Goal: Task Accomplishment & Management: Manage account settings

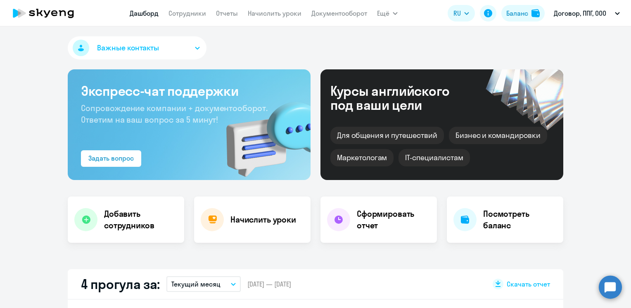
select select "30"
click at [192, 13] on link "Сотрудники" at bounding box center [188, 13] width 38 height 8
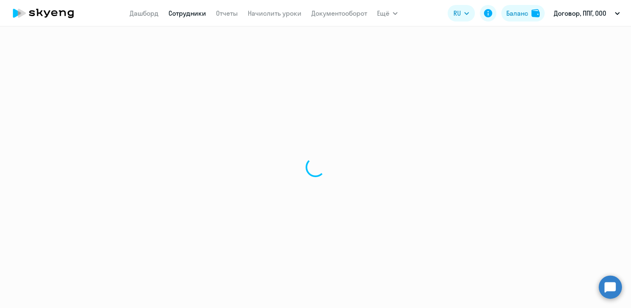
select select "30"
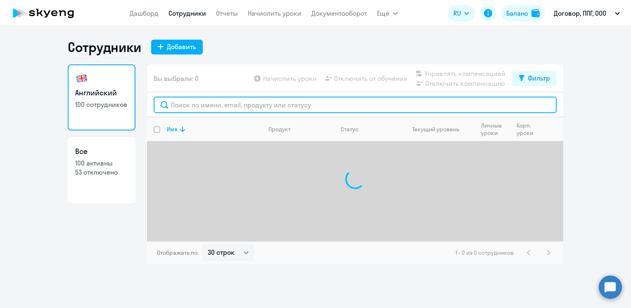
click at [239, 107] on input "text" at bounding box center [355, 105] width 403 height 17
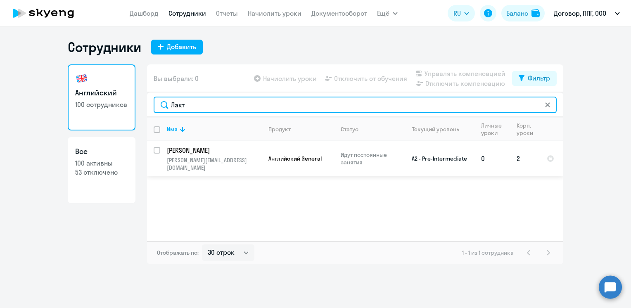
type input "Лакт"
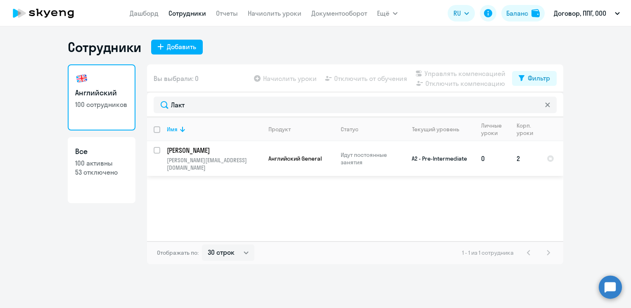
click at [155, 148] on input "select row 14006049" at bounding box center [162, 155] width 17 height 17
checkbox input "true"
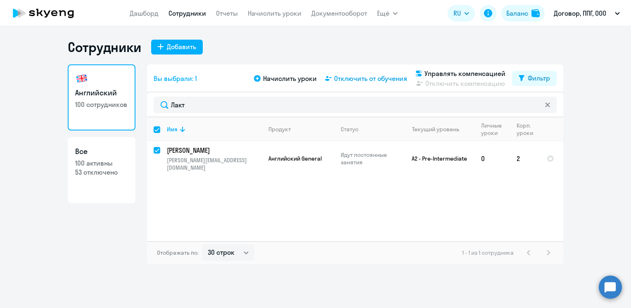
click at [360, 78] on span "Отключить от обучения" at bounding box center [370, 79] width 73 height 10
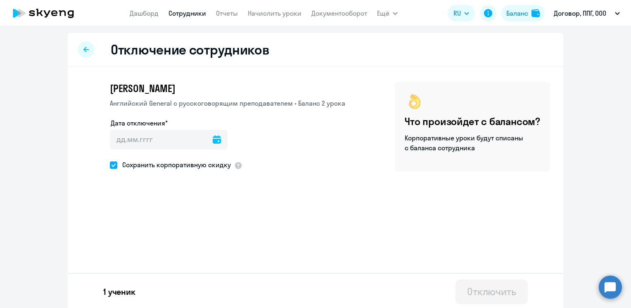
click at [213, 137] on icon at bounding box center [217, 139] width 8 height 8
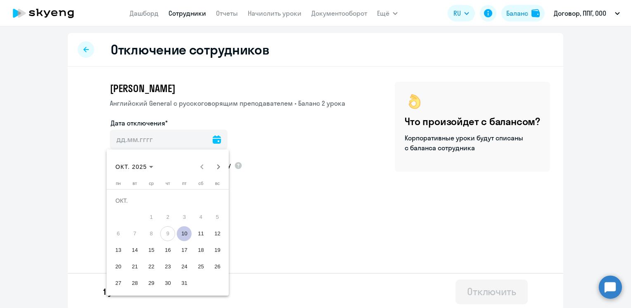
click at [182, 228] on span "10" at bounding box center [184, 233] width 15 height 15
type input "[DATE]"
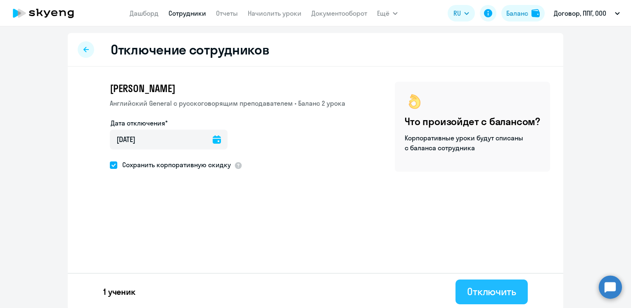
click at [487, 294] on div "Отключить" at bounding box center [491, 291] width 49 height 13
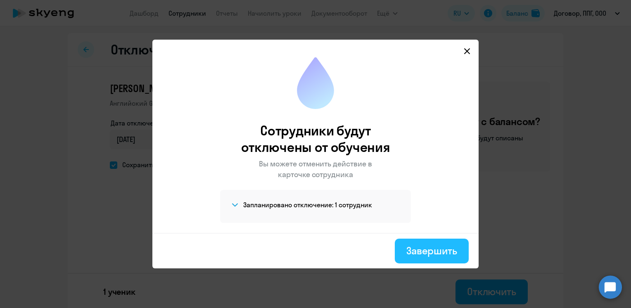
click at [448, 250] on div "Завершить" at bounding box center [431, 250] width 51 height 13
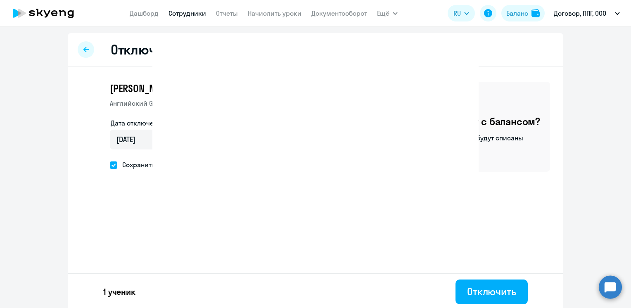
select select "30"
